Goal: Book appointment/travel/reservation

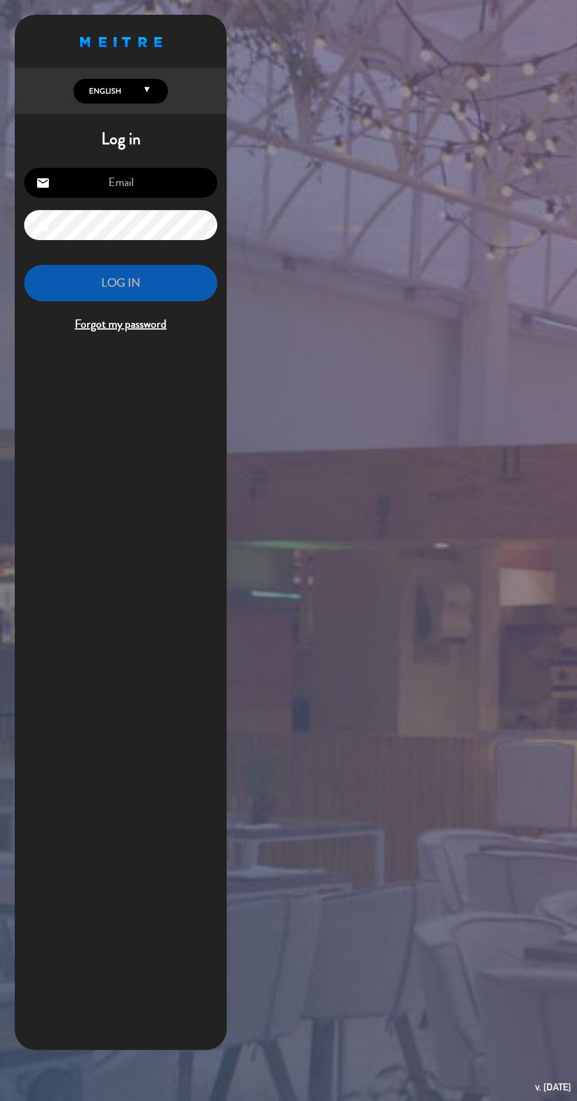
click at [144, 190] on input "email" at bounding box center [120, 183] width 193 height 30
type input "[EMAIL_ADDRESS][DOMAIN_NAME]"
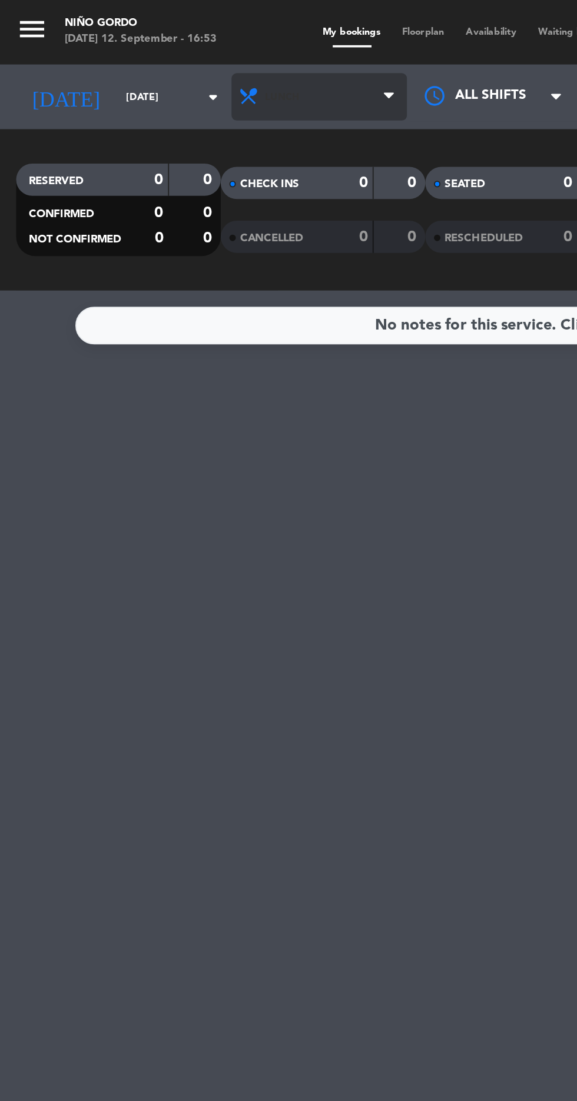
click at [145, 53] on span "Lunch" at bounding box center [154, 53] width 19 height 6
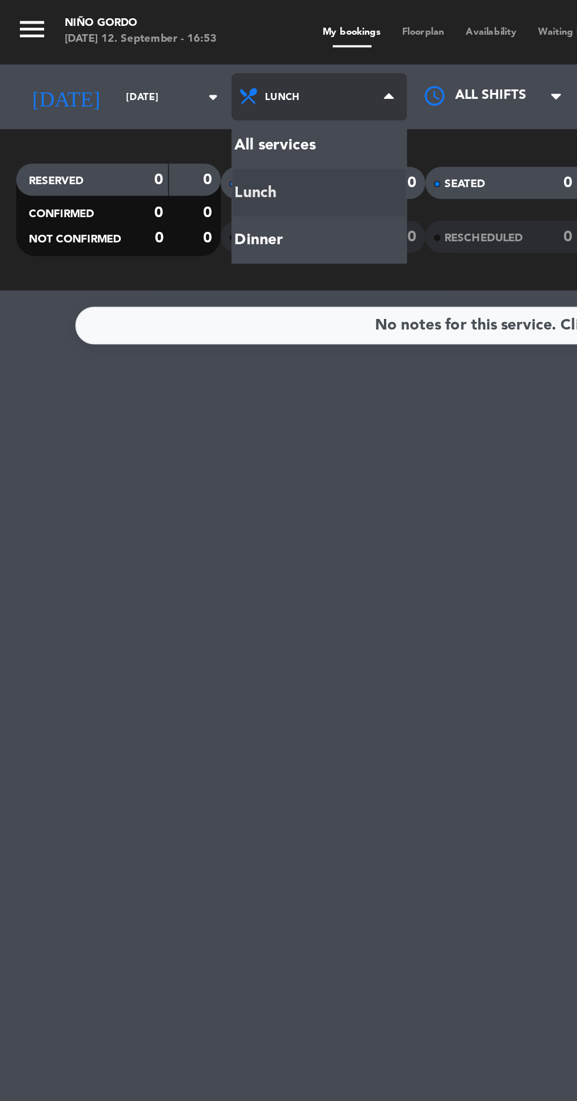
click at [170, 132] on div "menu Niño Gordo [DATE] 12. September - 16:53 My bookings Floorplan Availability…" at bounding box center [288, 79] width 577 height 159
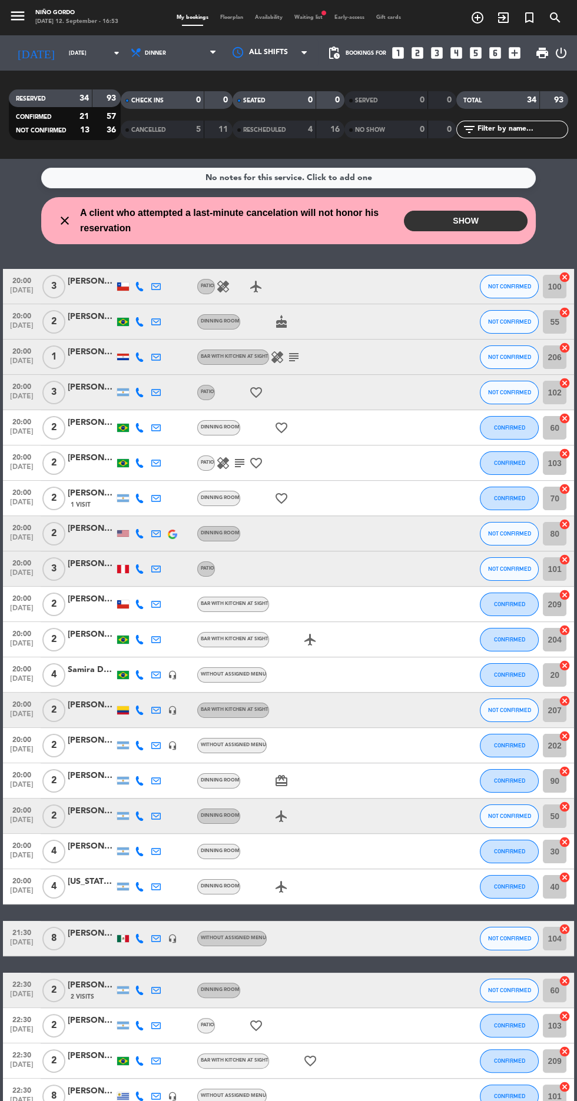
click at [483, 215] on button "SHOW" at bounding box center [466, 221] width 124 height 21
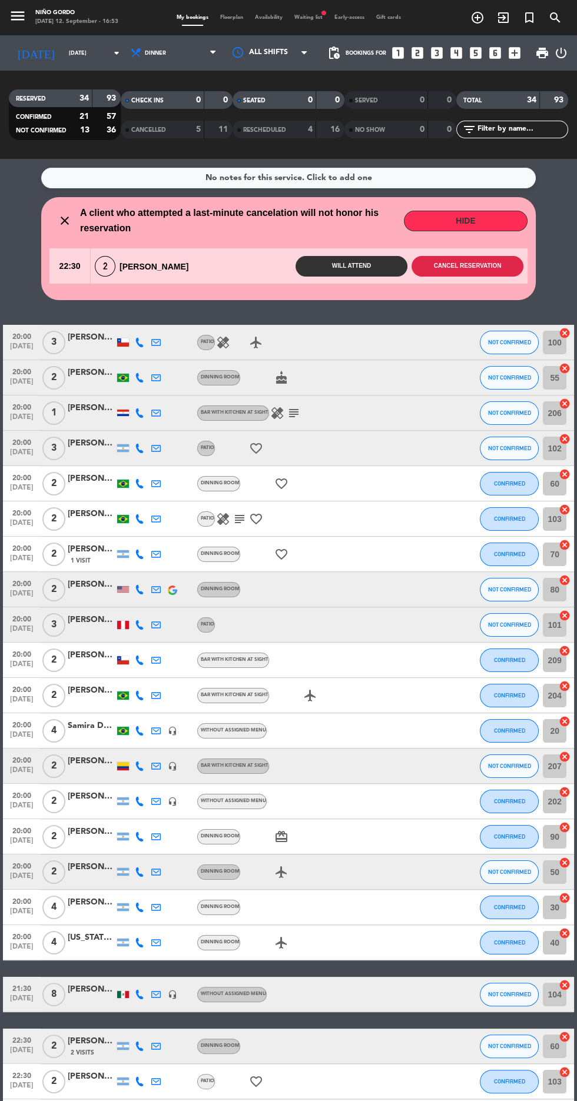
click at [460, 265] on button "Cancel reservation" at bounding box center [468, 266] width 112 height 21
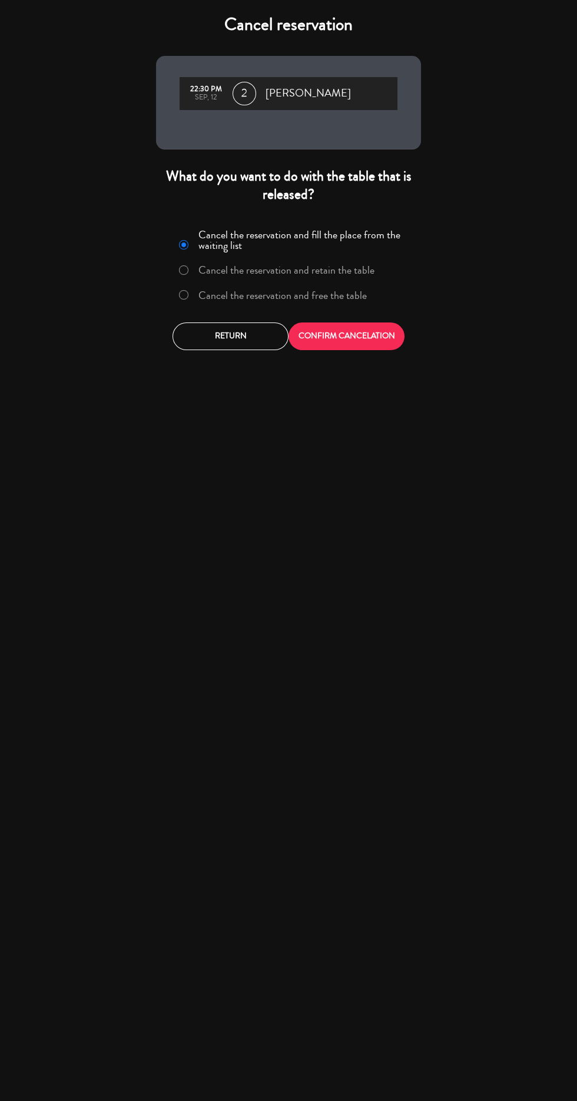
click at [371, 295] on label "Cancel the reservation and free the table" at bounding box center [272, 295] width 200 height 21
click at [374, 336] on button "CONFIRM CANCELATION" at bounding box center [346, 337] width 116 height 28
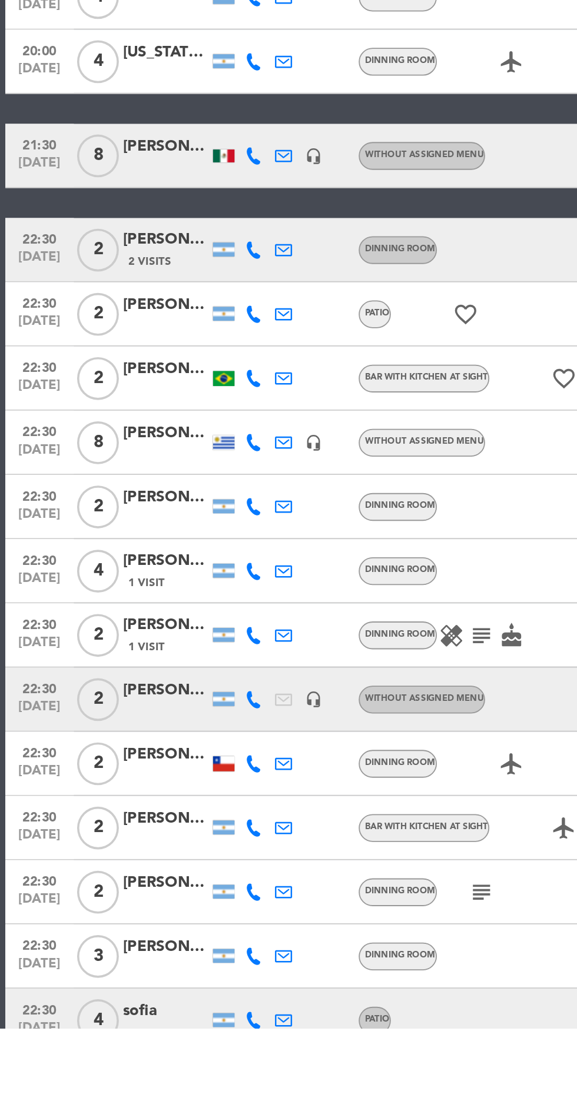
click at [155, 1096] on icon at bounding box center [155, 1097] width 9 height 9
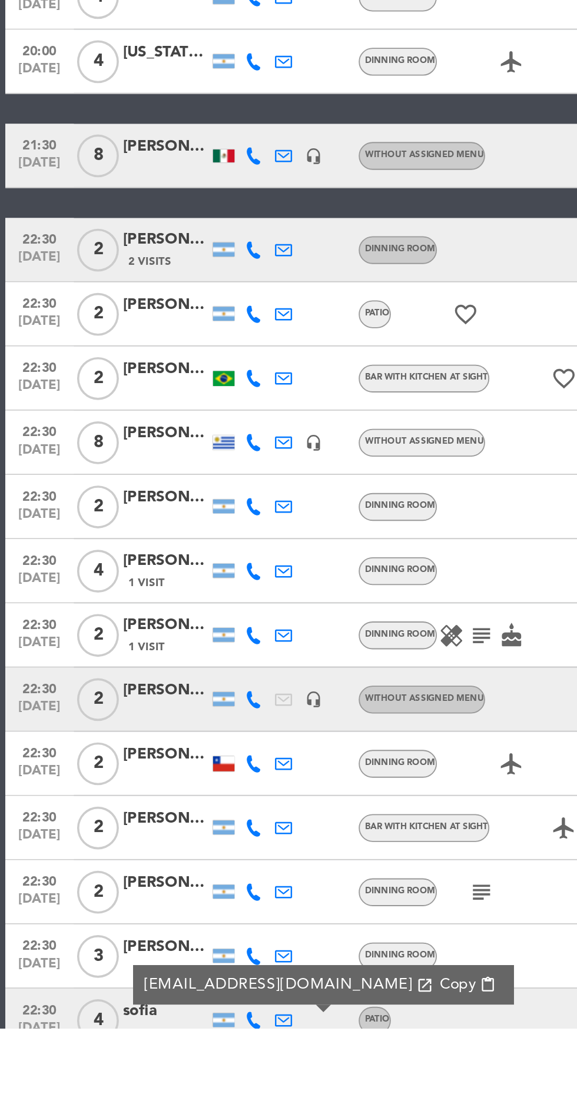
click at [263, 939] on div "airplanemode_active" at bounding box center [289, 955] width 99 height 35
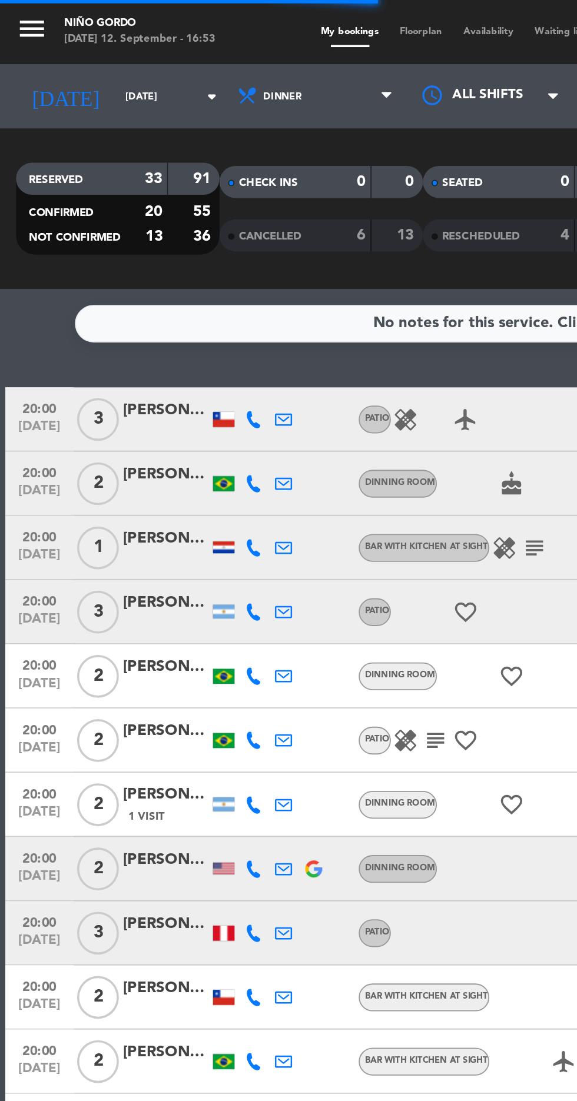
scroll to position [36, 0]
